Goal: Information Seeking & Learning: Find contact information

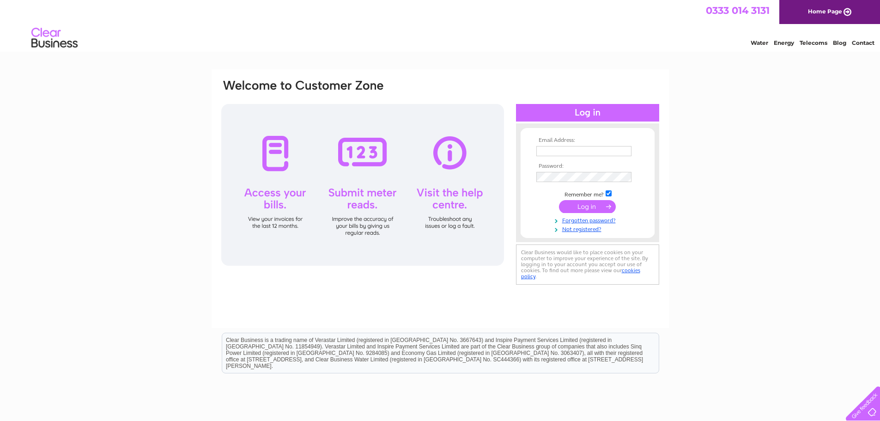
type input "simon_brindle@hotmail.com"
click at [587, 208] on input "submit" at bounding box center [587, 206] width 57 height 13
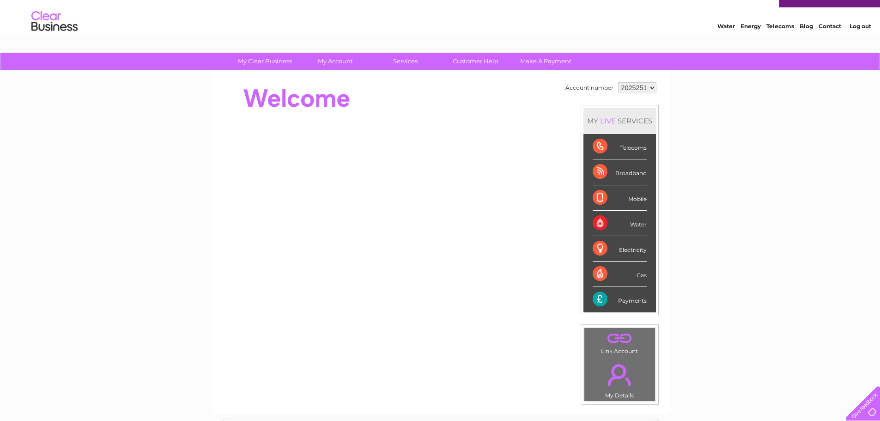
scroll to position [46, 0]
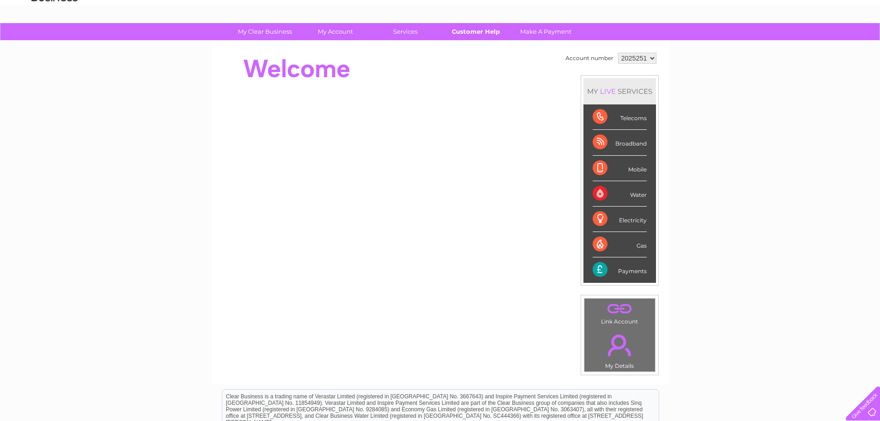
click at [477, 31] on link "Customer Help" at bounding box center [476, 31] width 76 height 17
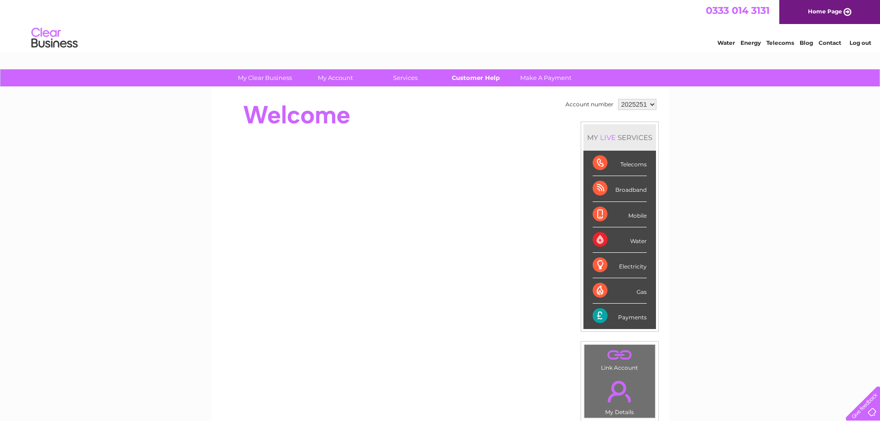
click at [463, 78] on link "Customer Help" at bounding box center [476, 77] width 76 height 17
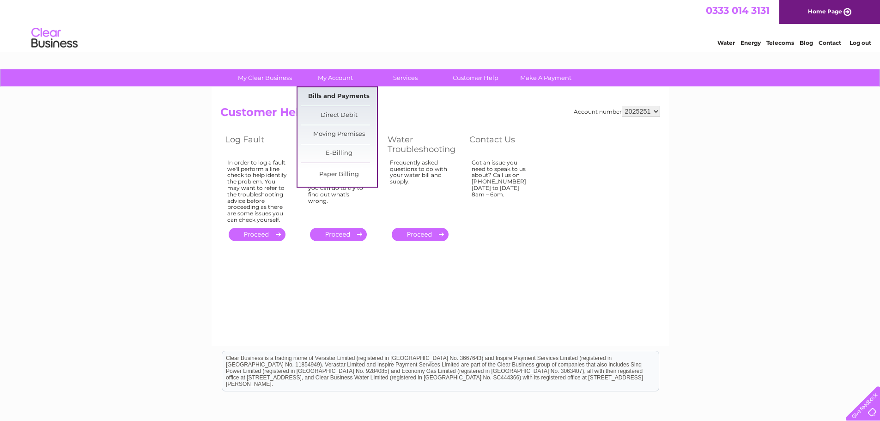
click at [330, 94] on link "Bills and Payments" at bounding box center [339, 96] width 76 height 18
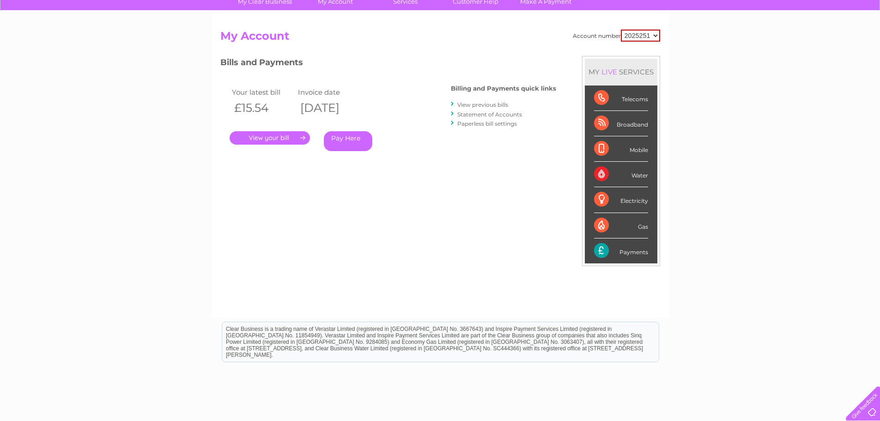
scroll to position [92, 0]
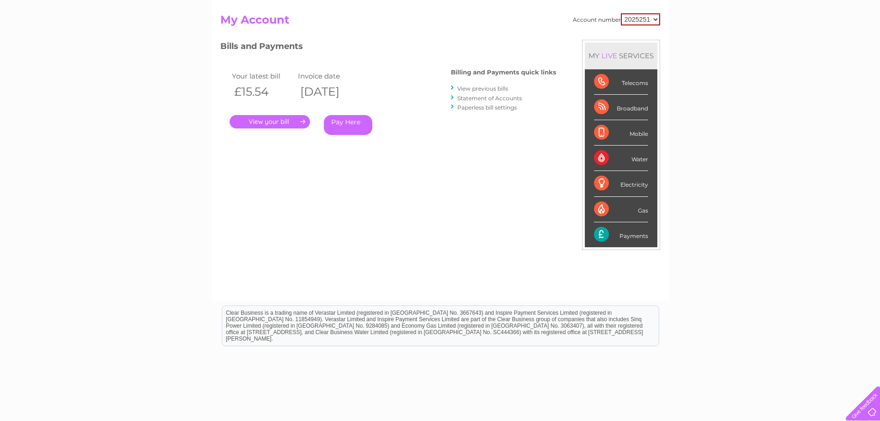
click at [655, 20] on select "2025251" at bounding box center [640, 19] width 39 height 12
click at [477, 33] on div "Account number 2025251 My Account MY LIVE SERVICES Telecoms Broadband Mobile Wa…" at bounding box center [440, 152] width 440 height 278
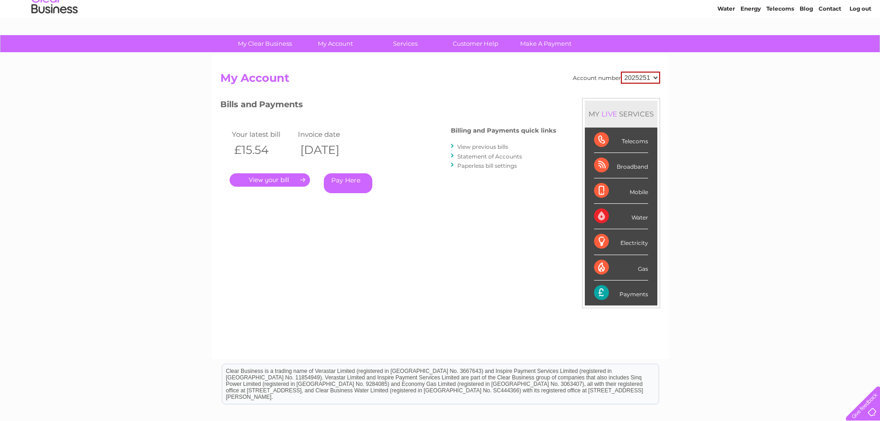
scroll to position [0, 0]
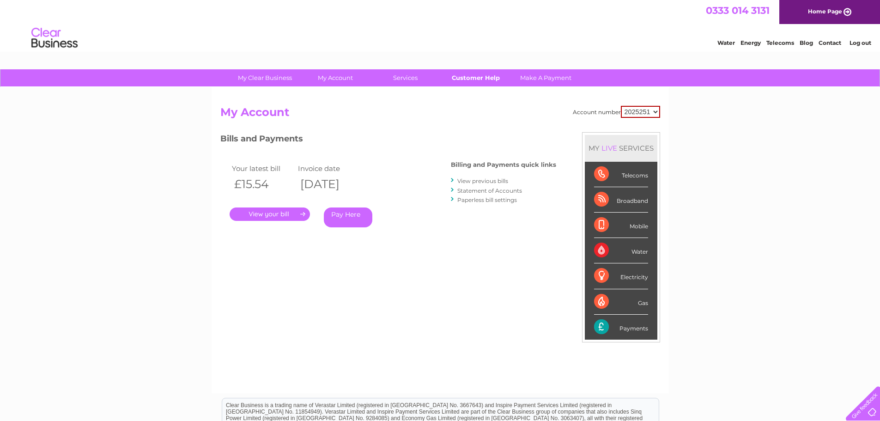
click at [481, 75] on link "Customer Help" at bounding box center [476, 77] width 76 height 17
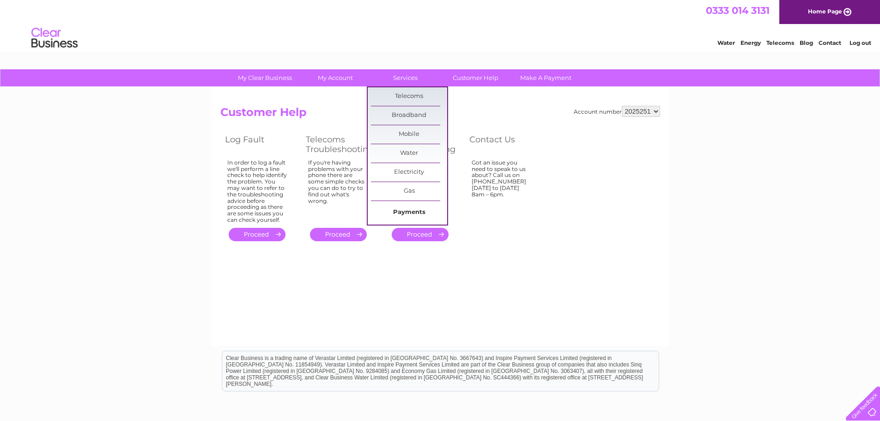
click at [409, 212] on link "Payments" at bounding box center [409, 212] width 76 height 18
click at [407, 213] on link "Payments" at bounding box center [409, 212] width 76 height 18
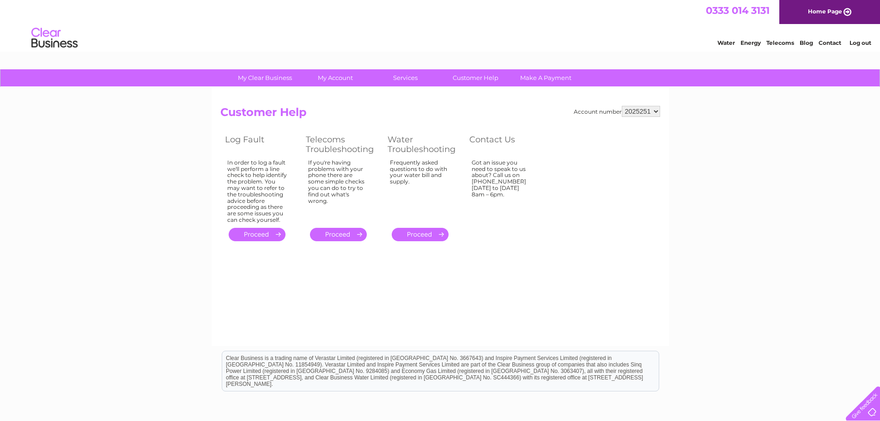
click at [287, 170] on div "Got an issue you need to speak to us about? Call us on [PHONE_NUMBER] [DATE] to…" at bounding box center [257, 191] width 60 height 64
click at [501, 142] on th "Contact Us" at bounding box center [505, 144] width 81 height 24
click at [479, 76] on link "Customer Help" at bounding box center [476, 77] width 76 height 17
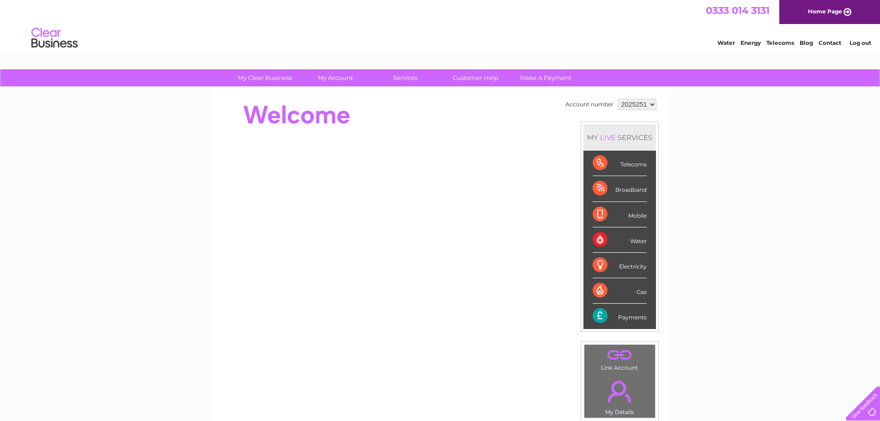
drag, startPoint x: 647, startPoint y: 103, endPoint x: 635, endPoint y: 105, distance: 12.2
click at [635, 105] on select "2025251" at bounding box center [637, 104] width 38 height 11
click at [618, 99] on select "2025251" at bounding box center [637, 104] width 38 height 11
drag, startPoint x: 634, startPoint y: 102, endPoint x: 680, endPoint y: 95, distance: 45.7
click at [680, 95] on div "My Clear Business Login Details My Details My Preferences Link Account My Accou…" at bounding box center [440, 328] width 880 height 519
